Goal: Register for event/course

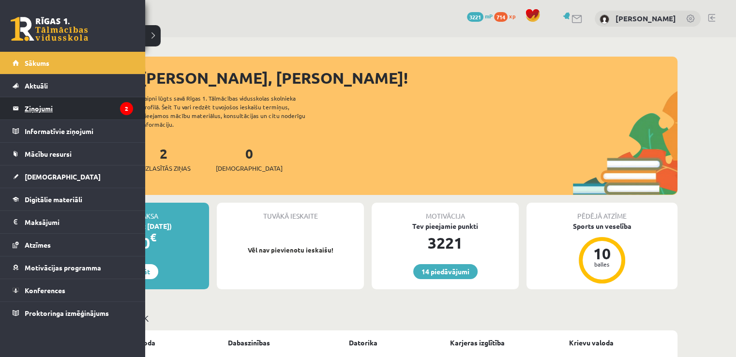
click at [35, 107] on legend "Ziņojumi 2" at bounding box center [79, 108] width 108 height 22
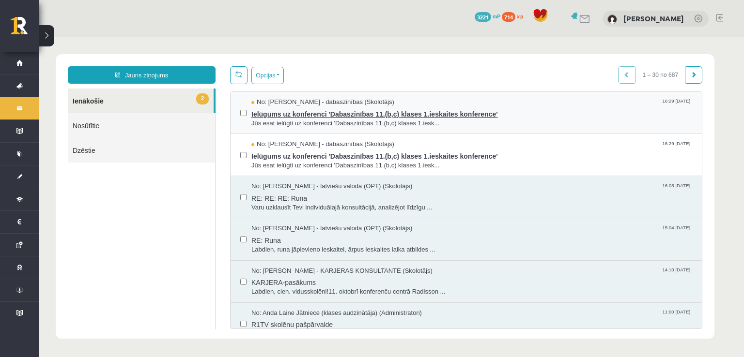
click at [515, 108] on span "Ielūgums uz konferenci 'Dabaszinības 11.(b,c) klases 1.ieskaites konference'" at bounding box center [471, 113] width 441 height 12
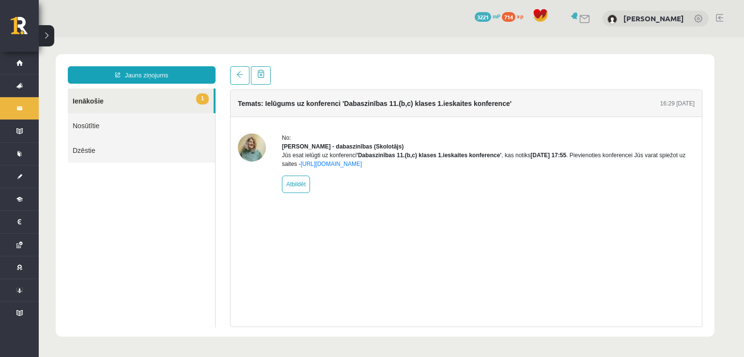
click at [184, 101] on link "1 Ienākošie" at bounding box center [141, 101] width 146 height 25
click at [238, 75] on span at bounding box center [239, 74] width 7 height 7
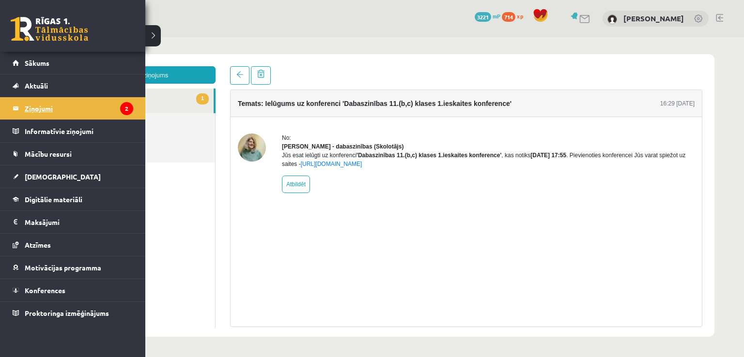
click at [21, 110] on link "Ziņojumi 2" at bounding box center [73, 108] width 121 height 22
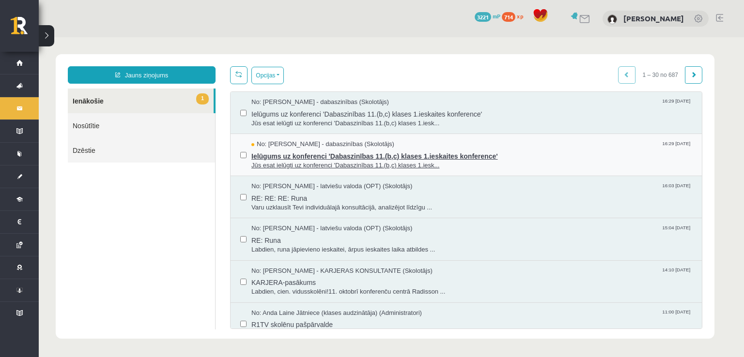
click at [465, 163] on span "Jūs esat ielūgti uz konferenci 'Dabaszinības 11.(b,c) klases 1.iesk..." at bounding box center [471, 165] width 441 height 9
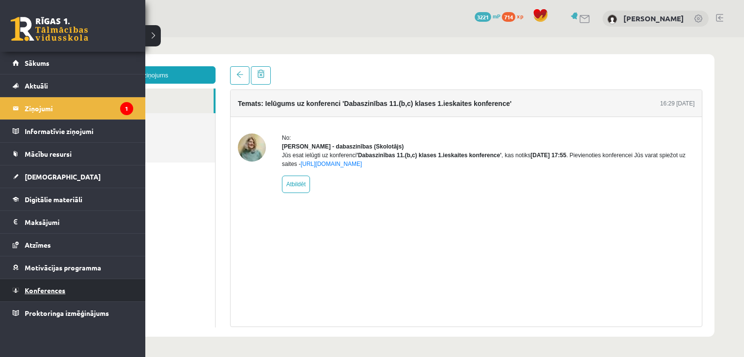
click at [37, 290] on span "Konferences" at bounding box center [45, 290] width 41 height 9
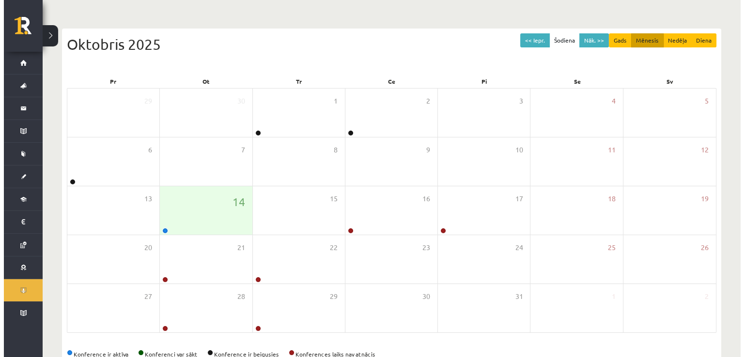
scroll to position [97, 0]
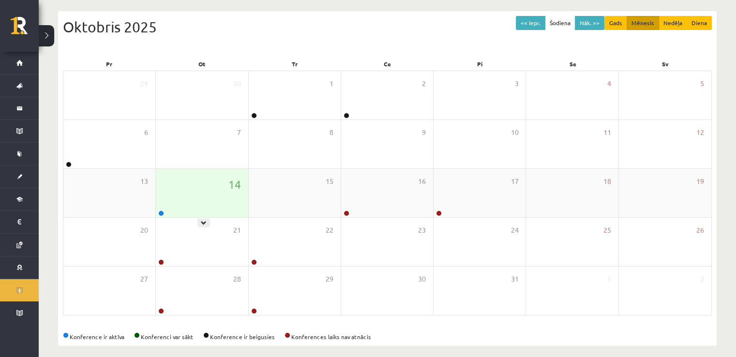
click at [213, 198] on div "14" at bounding box center [202, 193] width 92 height 48
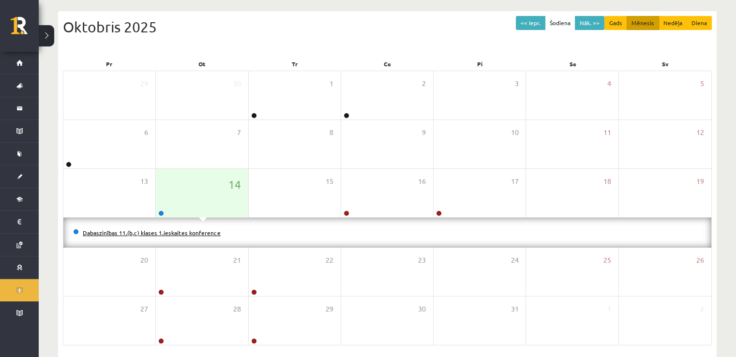
click at [180, 232] on link "Dabaszinības 11.(b,c) klases 1.ieskaites konference" at bounding box center [152, 233] width 138 height 8
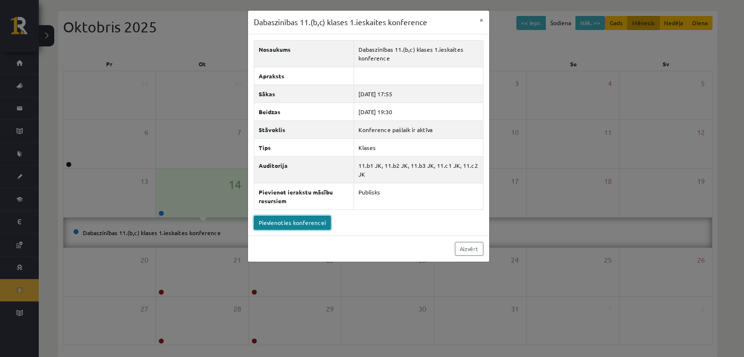
click at [317, 223] on link "Pievienoties konferencei" at bounding box center [292, 223] width 77 height 14
